Goal: Navigation & Orientation: Understand site structure

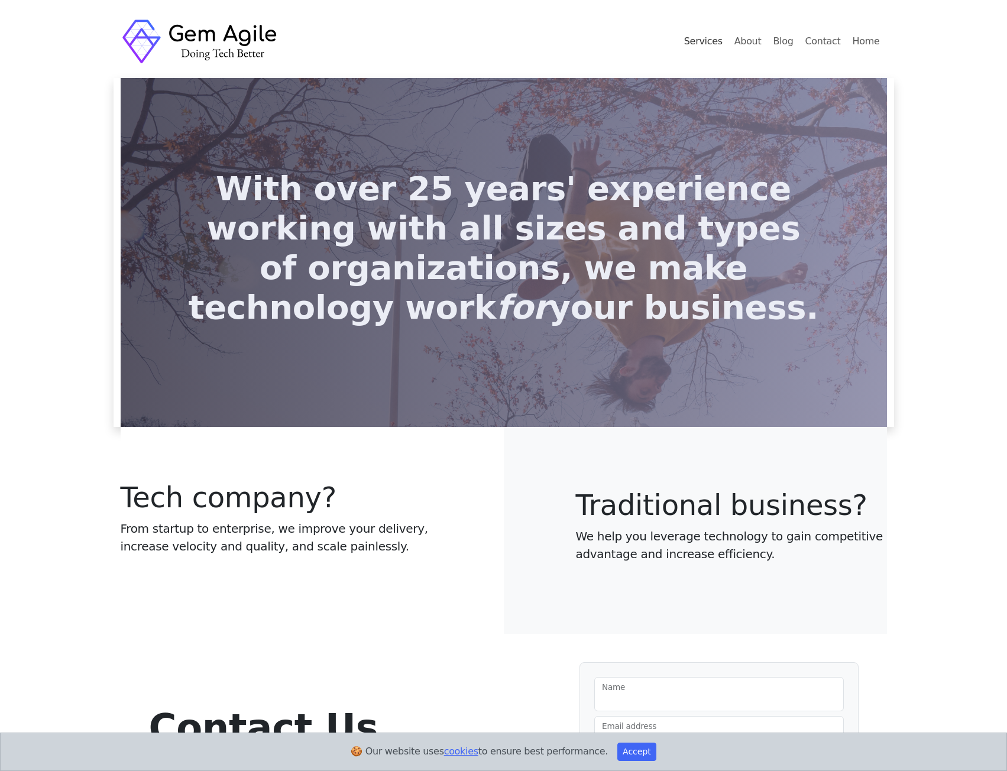
click at [727, 41] on link "Services" at bounding box center [703, 42] width 48 height 24
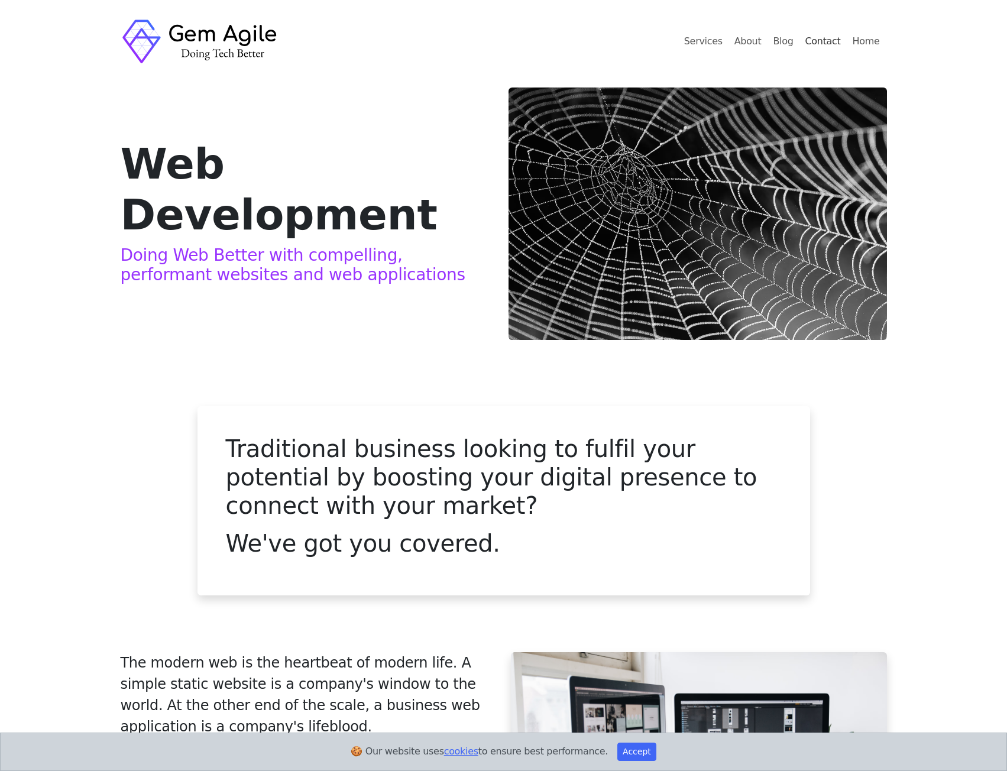
click at [838, 41] on link "Contact" at bounding box center [822, 42] width 45 height 24
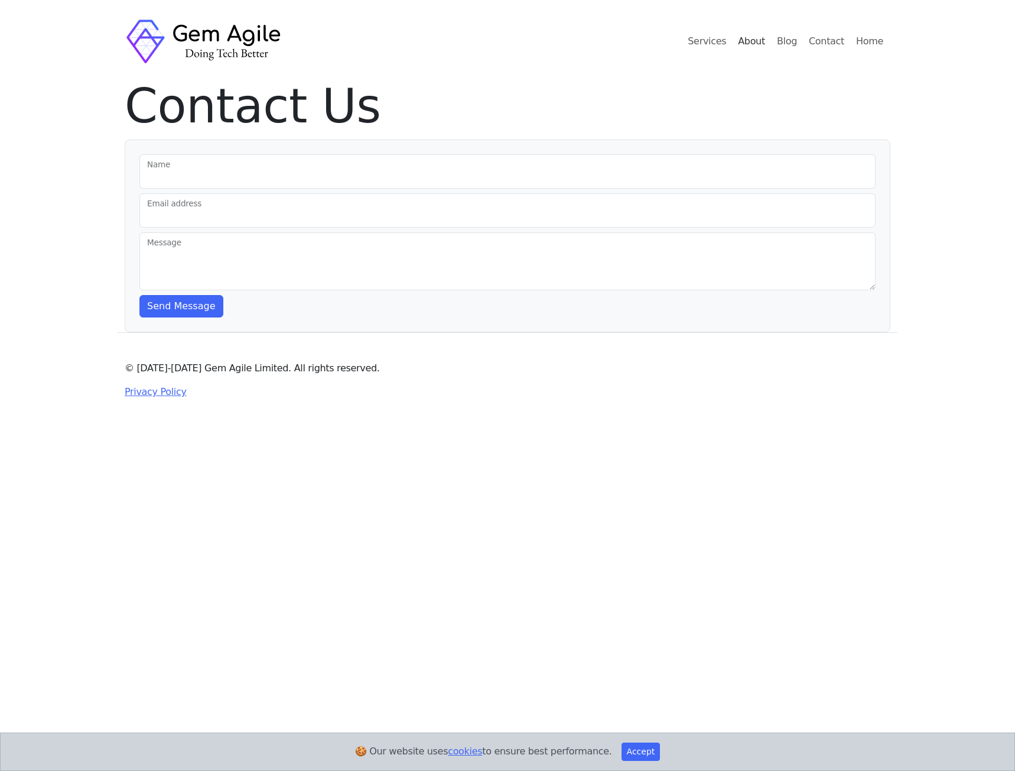
click at [762, 36] on link "About" at bounding box center [751, 42] width 37 height 24
